Goal: Task Accomplishment & Management: Manage account settings

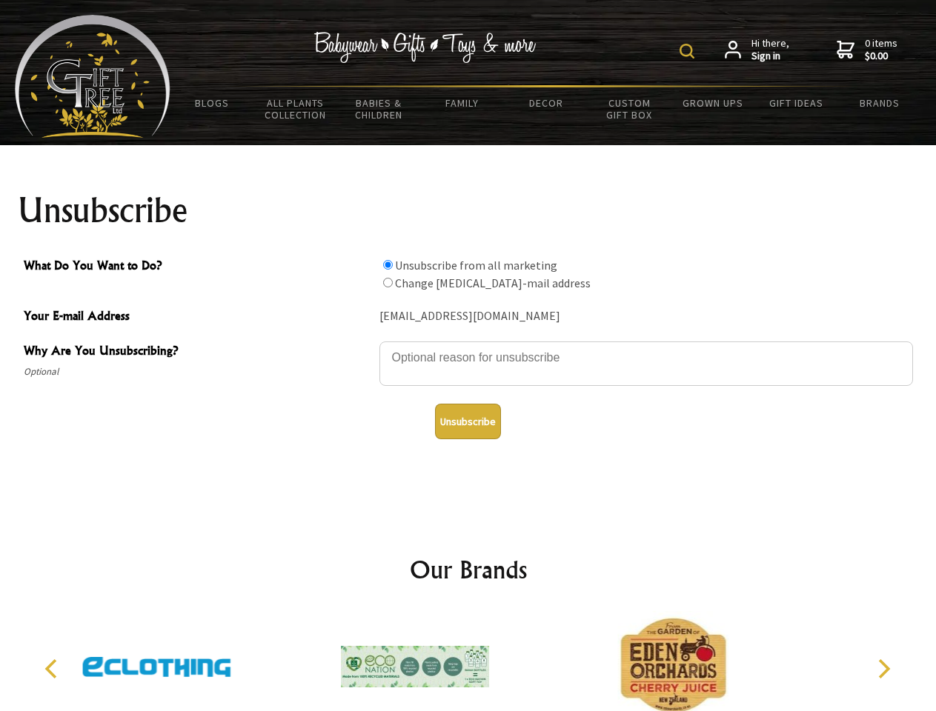
click at [689, 51] on img at bounding box center [686, 51] width 15 height 15
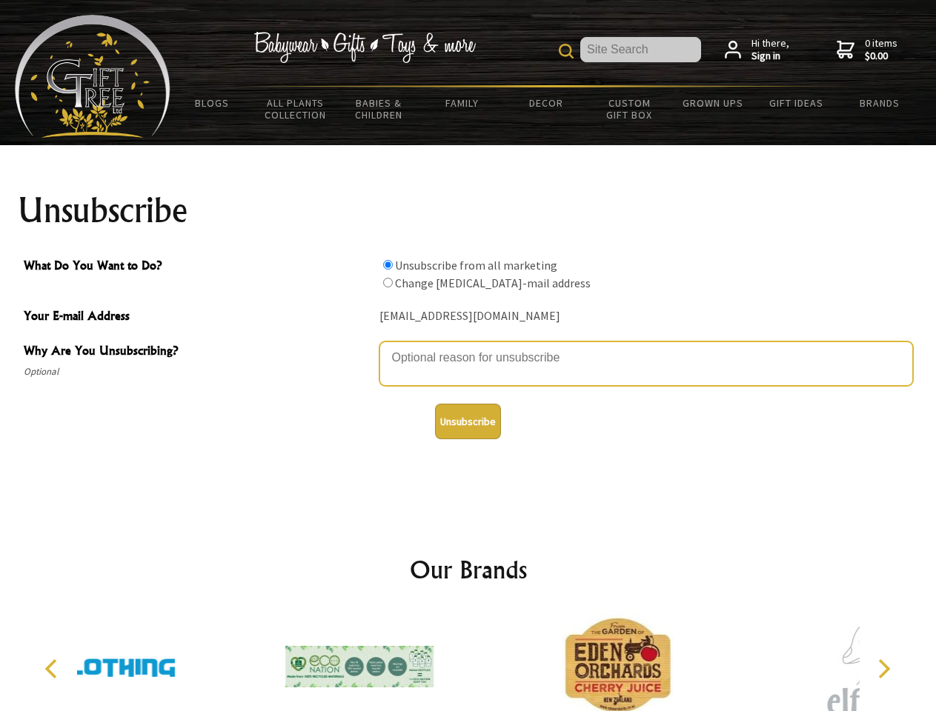
click at [468, 347] on textarea "Why Are You Unsubscribing?" at bounding box center [646, 364] width 534 height 44
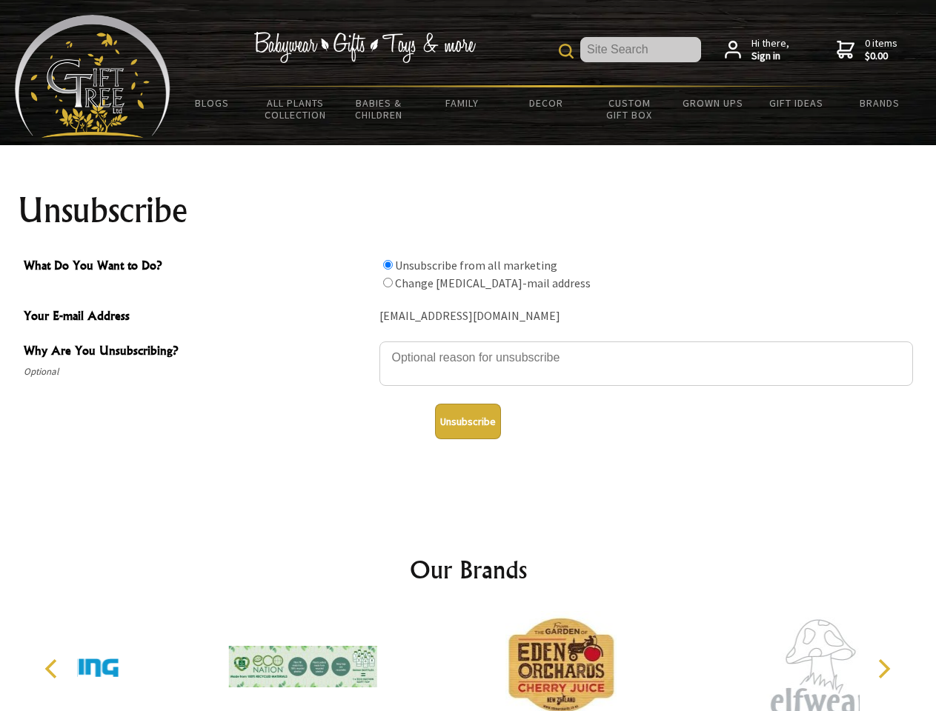
click at [388, 265] on input "What Do You Want to Do?" at bounding box center [388, 265] width 10 height 10
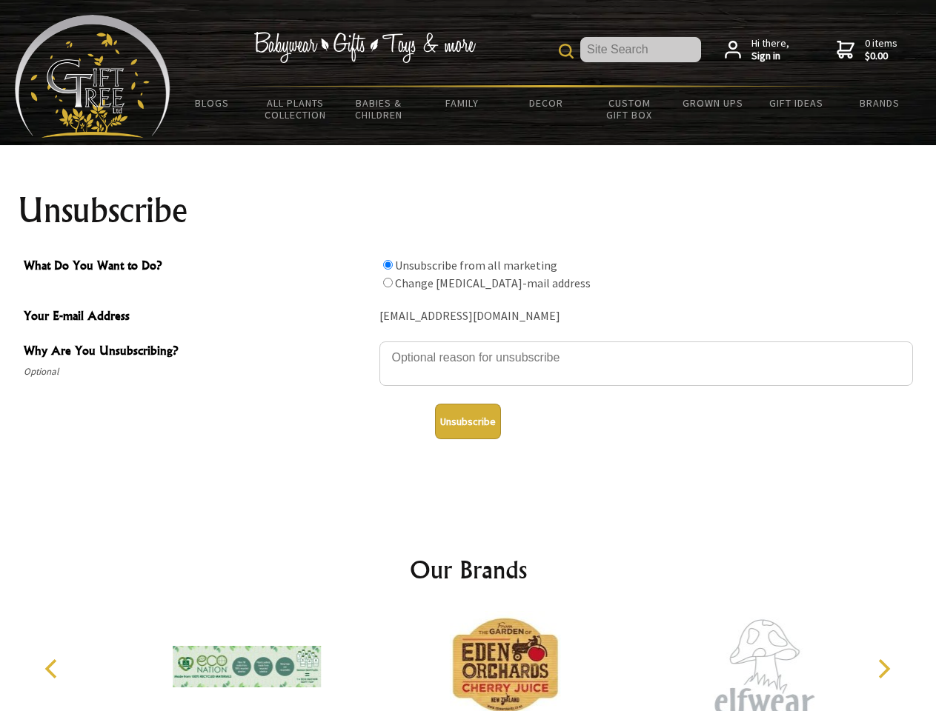
click at [388, 282] on input "What Do You Want to Do?" at bounding box center [388, 283] width 10 height 10
radio input "true"
click at [468, 422] on button "Unsubscribe" at bounding box center [468, 422] width 66 height 36
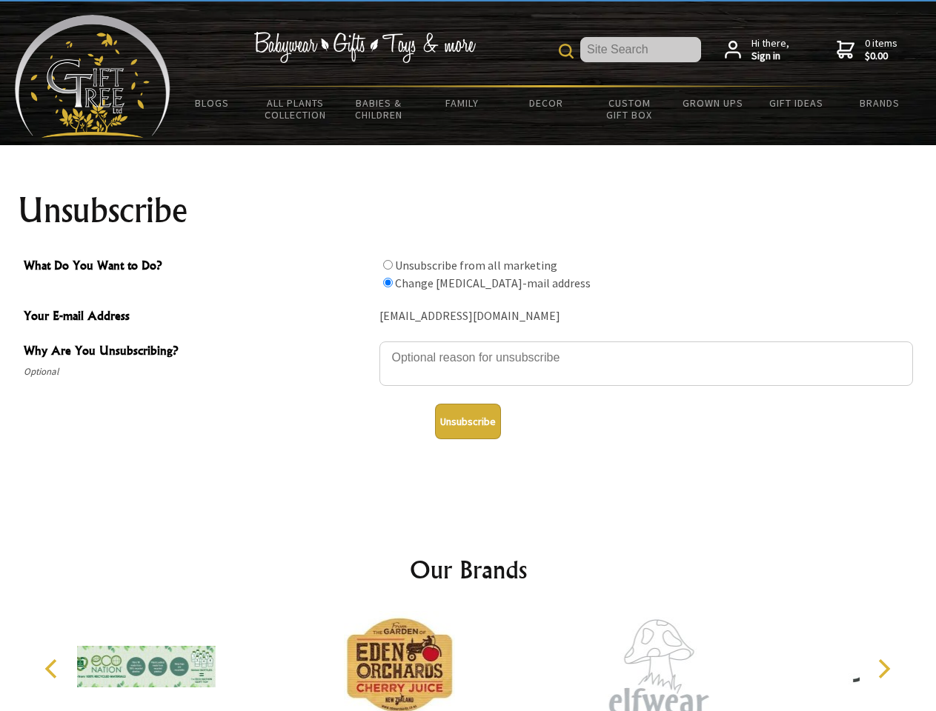
click at [53, 669] on icon "Previous" at bounding box center [52, 668] width 19 height 19
click at [883, 669] on icon "Next" at bounding box center [882, 668] width 19 height 19
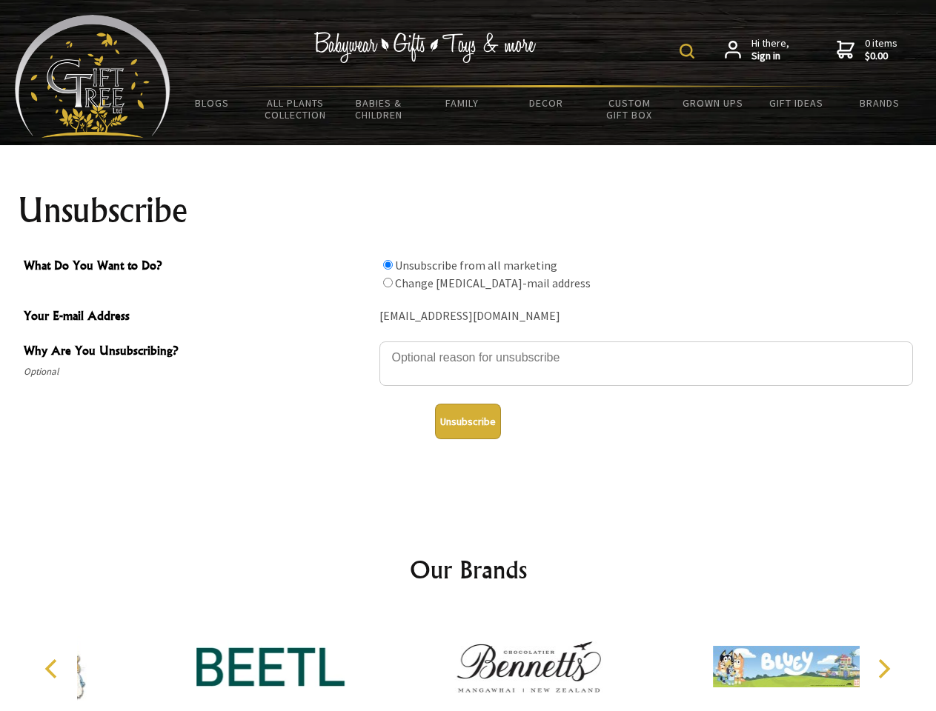
click at [689, 51] on img at bounding box center [686, 51] width 15 height 15
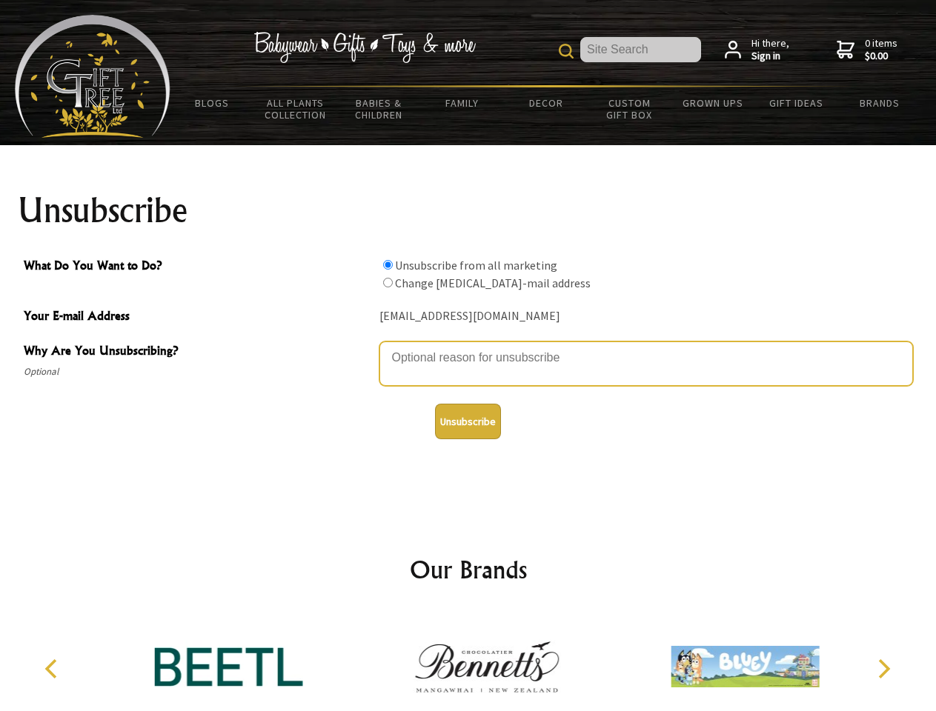
click at [468, 347] on textarea "Why Are You Unsubscribing?" at bounding box center [646, 364] width 534 height 44
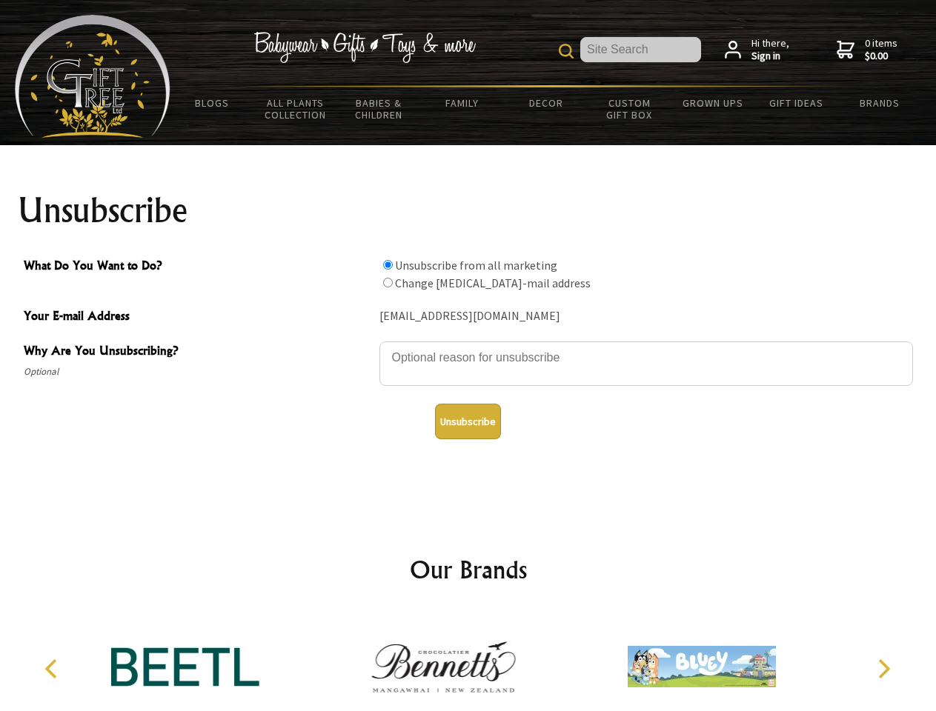
click at [388, 265] on input "What Do You Want to Do?" at bounding box center [388, 265] width 10 height 10
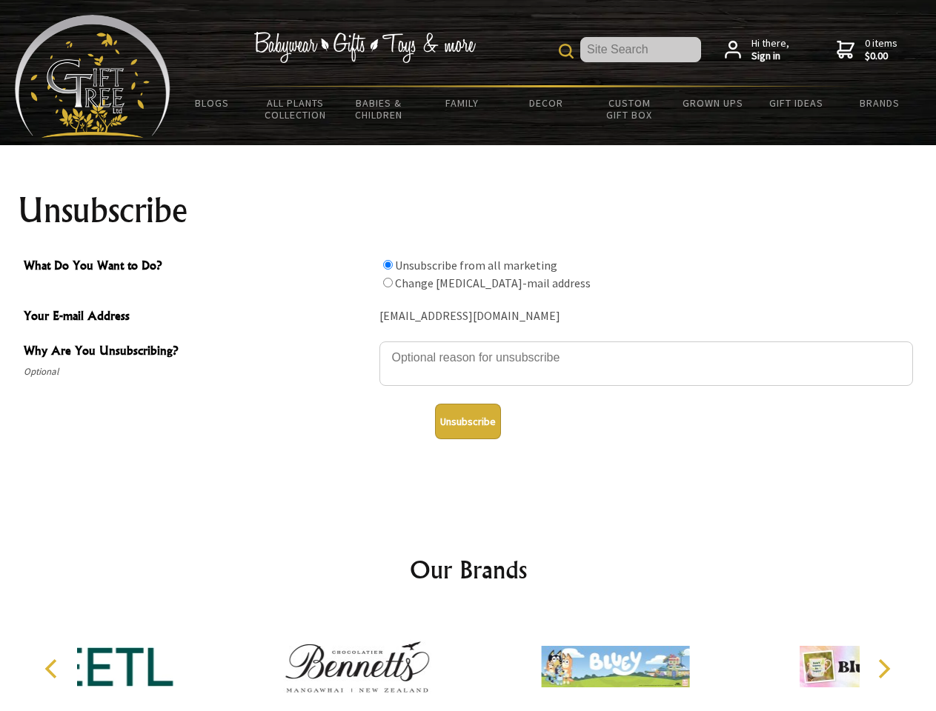
click at [388, 282] on input "What Do You Want to Do?" at bounding box center [388, 283] width 10 height 10
radio input "true"
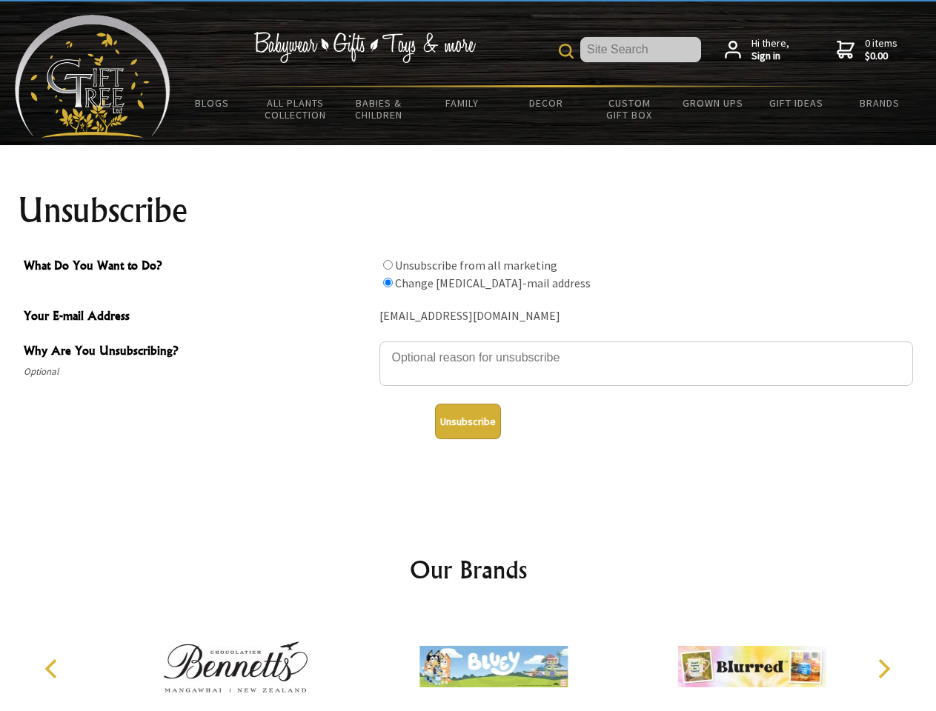
click at [468, 422] on button "Unsubscribe" at bounding box center [468, 422] width 66 height 36
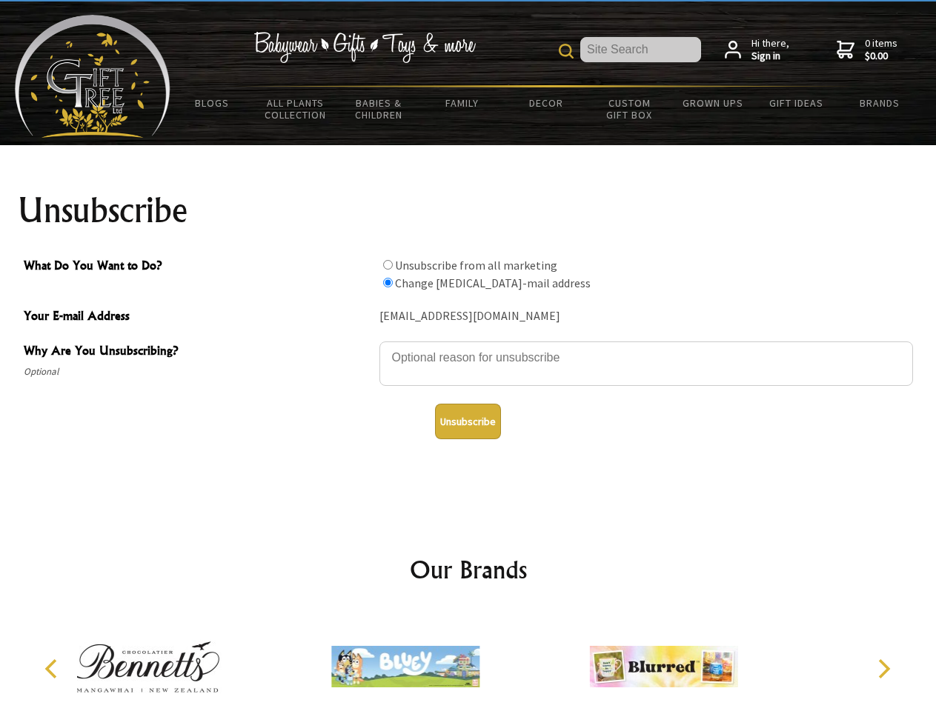
click at [468, 661] on img at bounding box center [405, 666] width 148 height 111
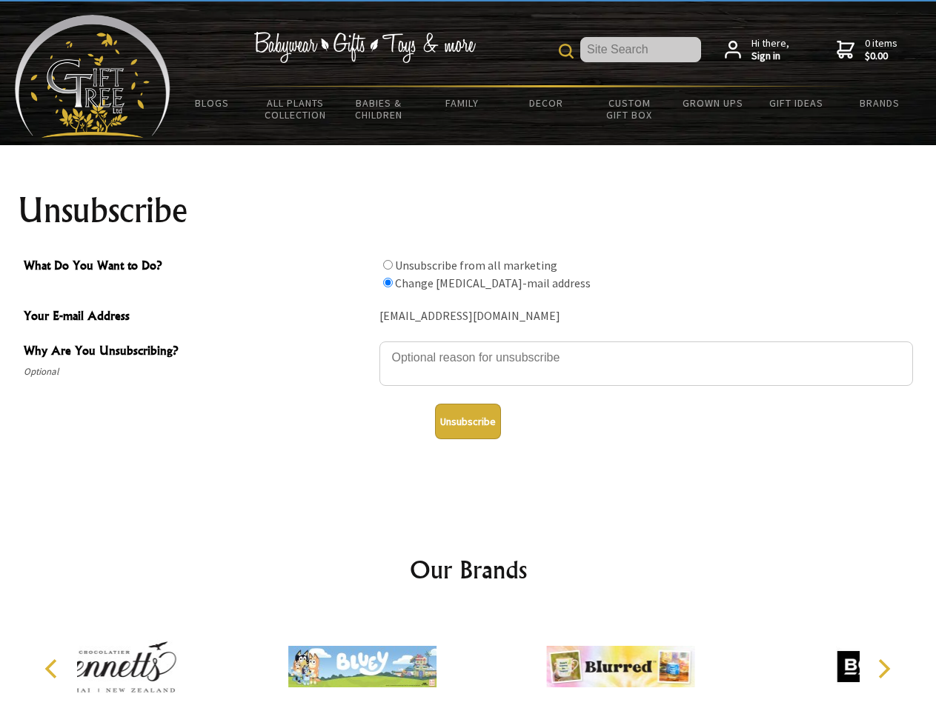
click at [53, 669] on icon "Previous" at bounding box center [52, 668] width 19 height 19
click at [883, 669] on icon "Next" at bounding box center [882, 668] width 19 height 19
